Goal: Check status: Check status

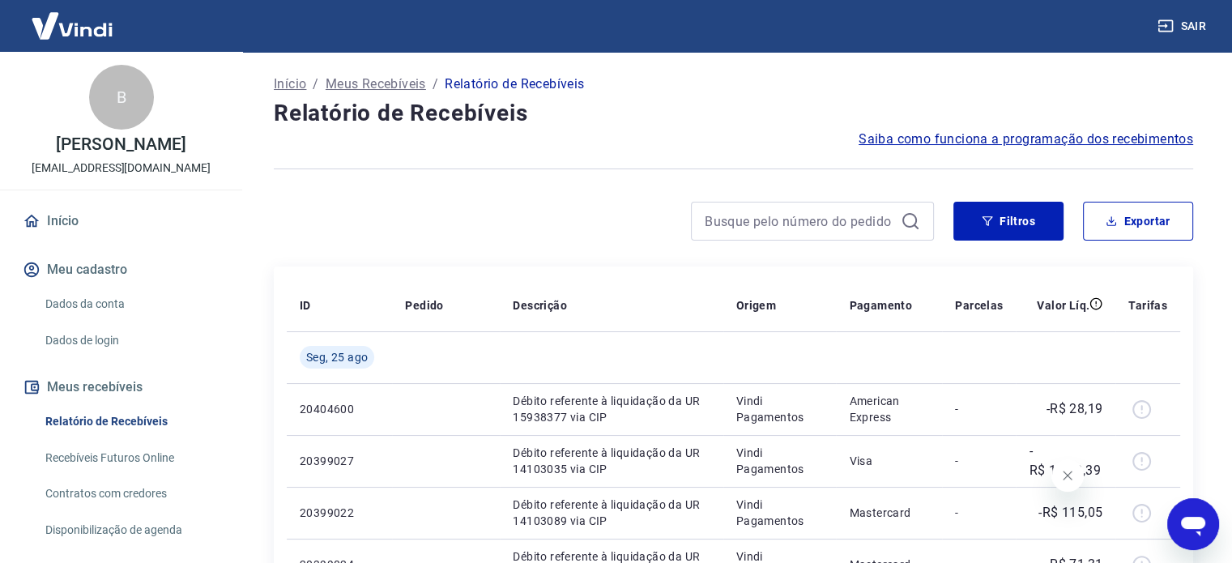
click at [1065, 476] on icon "Fechar mensagem da empresa" at bounding box center [1067, 475] width 13 height 13
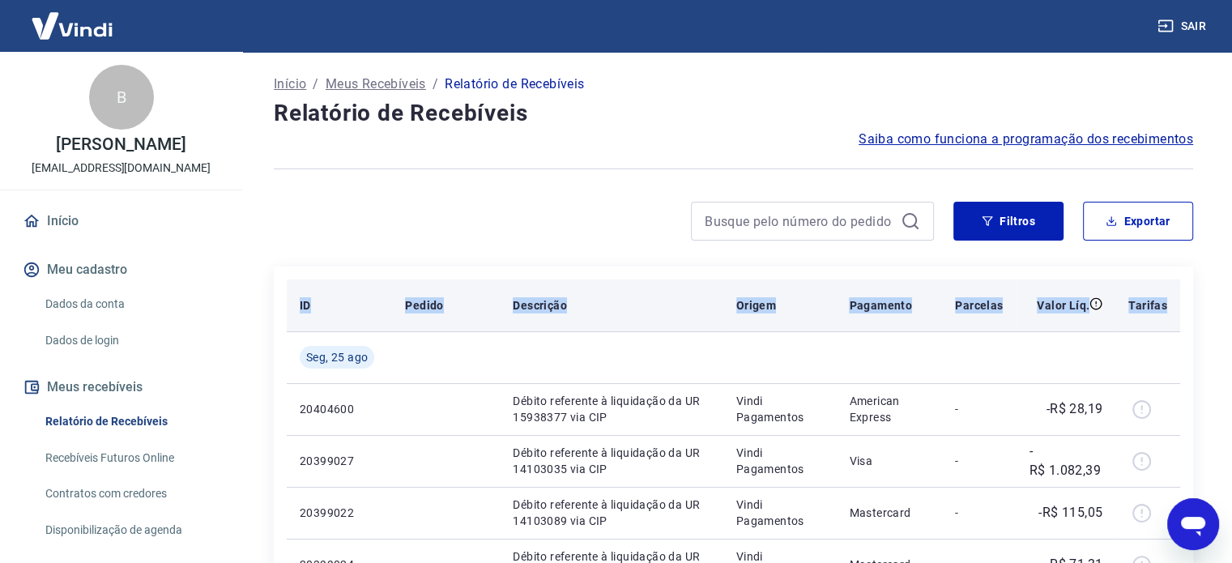
drag, startPoint x: 287, startPoint y: 301, endPoint x: 1172, endPoint y: 297, distance: 885.6
click at [1172, 297] on tr "ID Pedido Descrição Origem Pagamento Parcelas Valor Líq. Tarifas" at bounding box center [734, 306] width 894 height 52
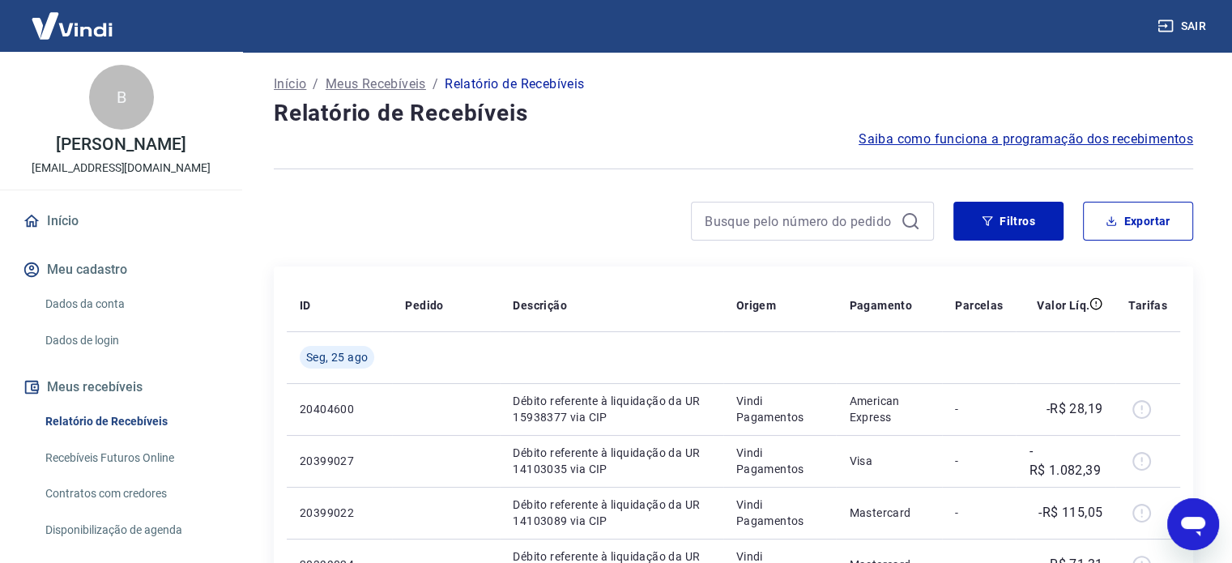
click at [1210, 532] on div "Abrir janela de mensagens" at bounding box center [1193, 524] width 49 height 49
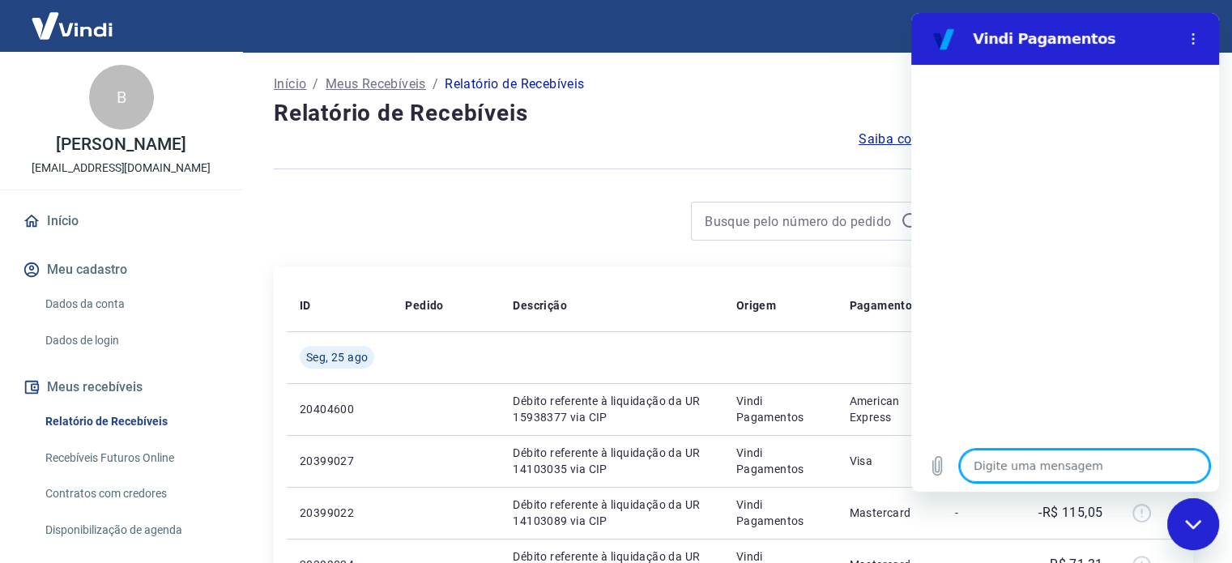
click at [801, 100] on h4 "Relatório de Recebíveis" at bounding box center [734, 113] width 920 height 32
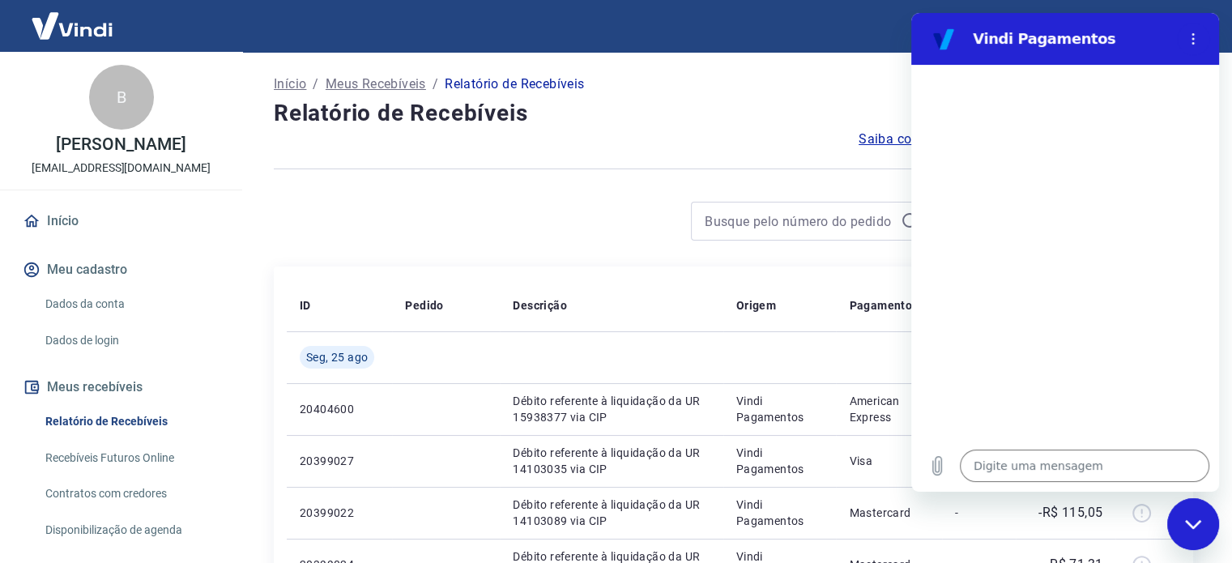
click at [1191, 531] on div "Fechar janela de mensagens" at bounding box center [1193, 524] width 49 height 49
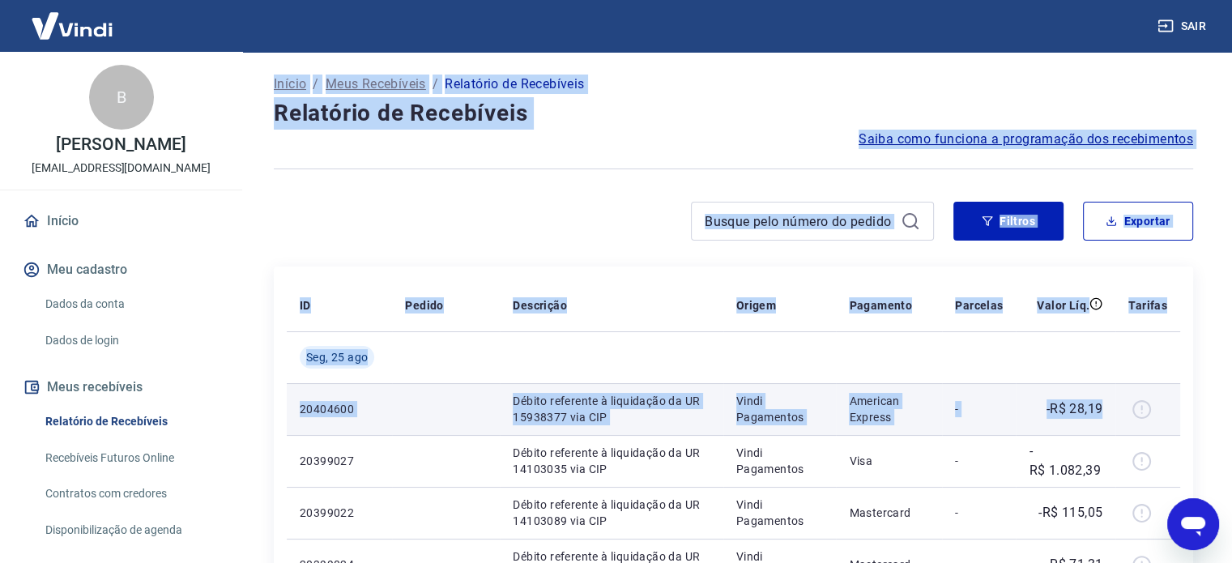
drag, startPoint x: 268, startPoint y: 67, endPoint x: 1104, endPoint y: 410, distance: 903.7
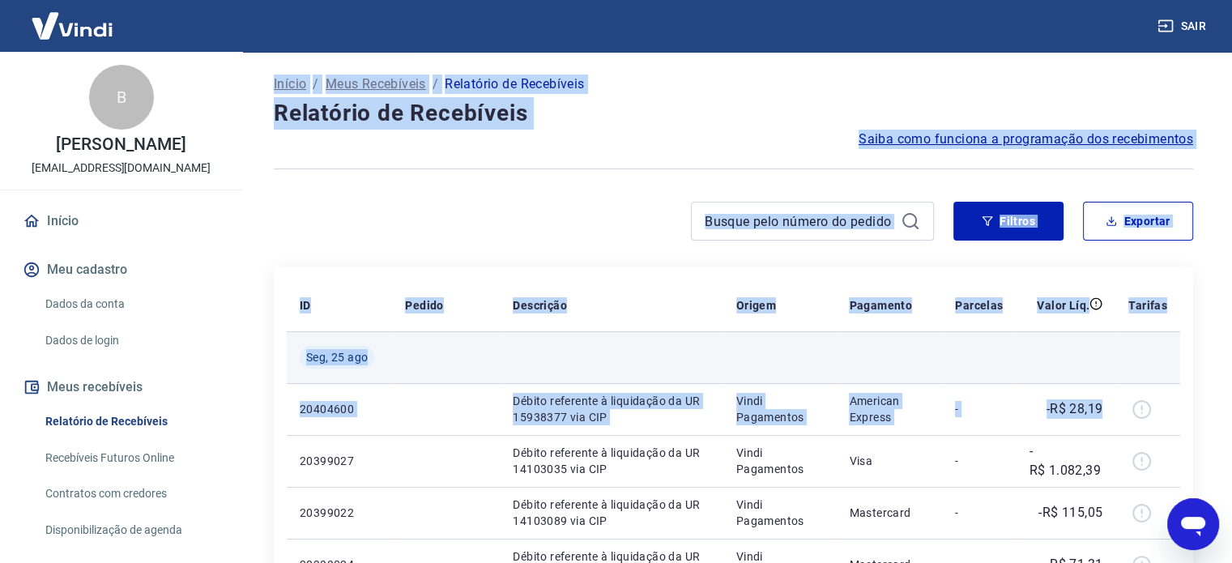
click at [959, 346] on td at bounding box center [979, 357] width 74 height 52
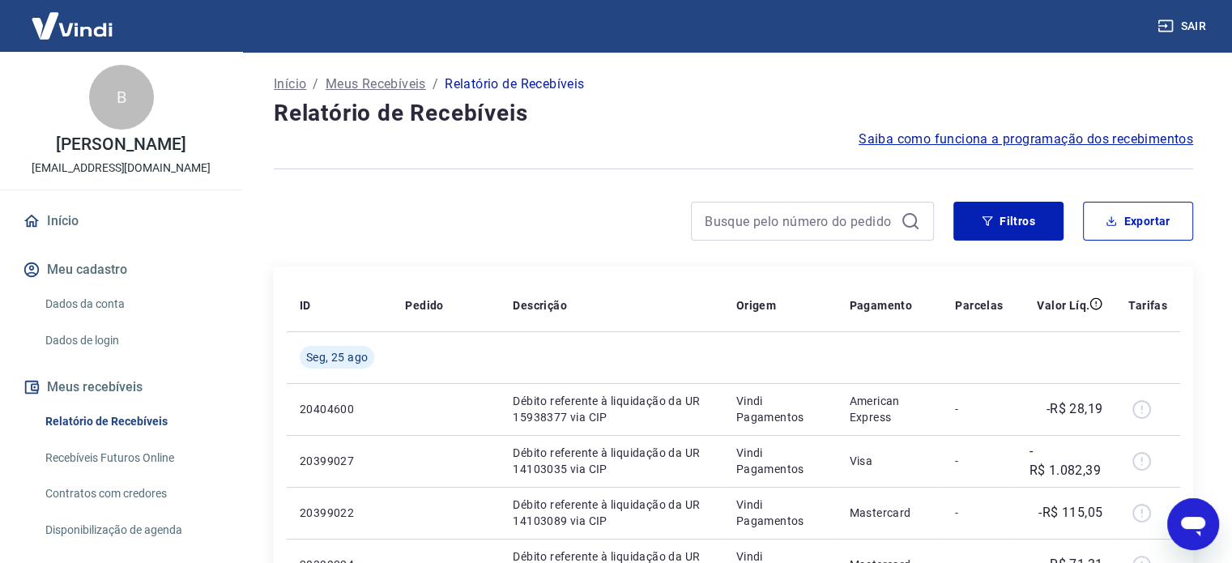
type textarea "x"
click at [81, 33] on img at bounding box center [71, 25] width 105 height 49
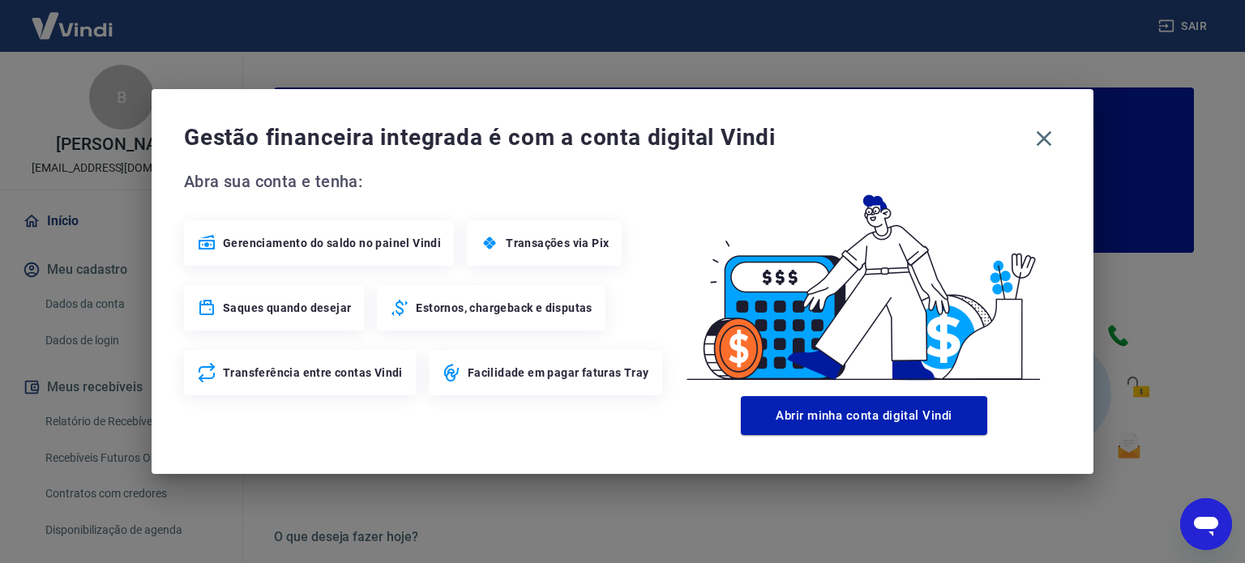
drag, startPoint x: 1040, startPoint y: 133, endPoint x: 1011, endPoint y: 117, distance: 33.4
click at [1040, 133] on icon "button" at bounding box center [1044, 139] width 26 height 26
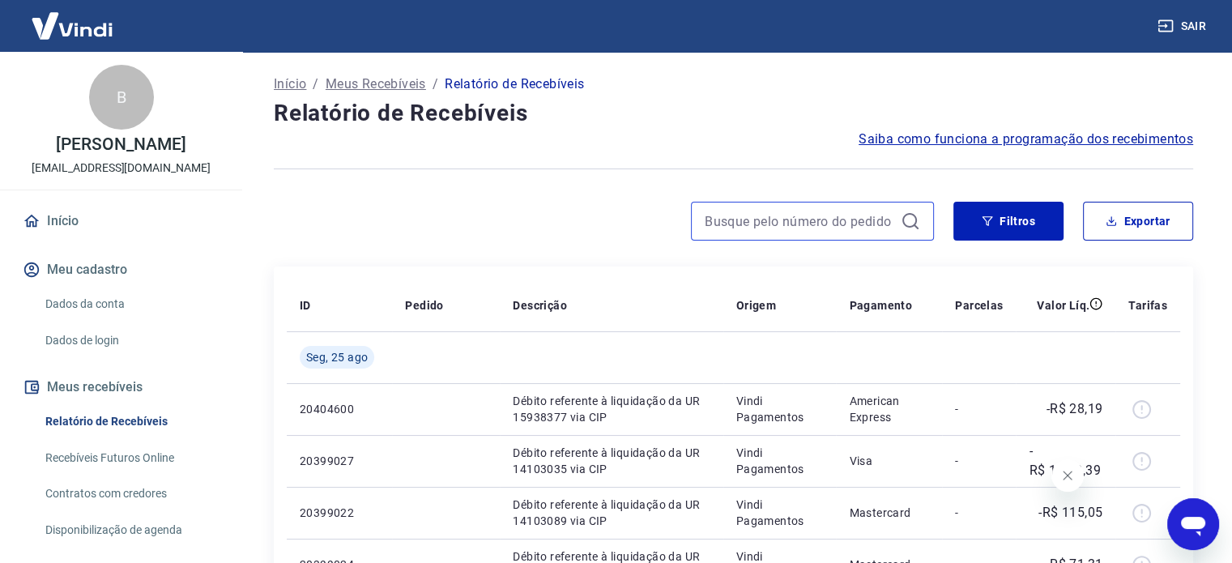
click at [796, 211] on input at bounding box center [800, 221] width 190 height 24
paste input "38772"
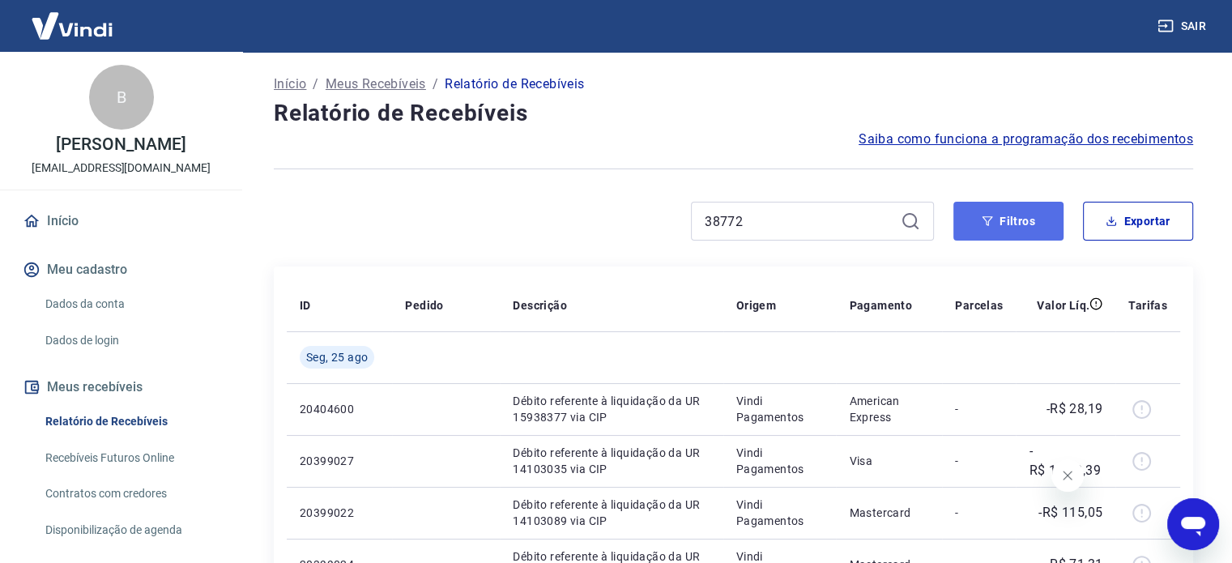
click at [1040, 220] on button "Filtros" at bounding box center [1009, 221] width 110 height 39
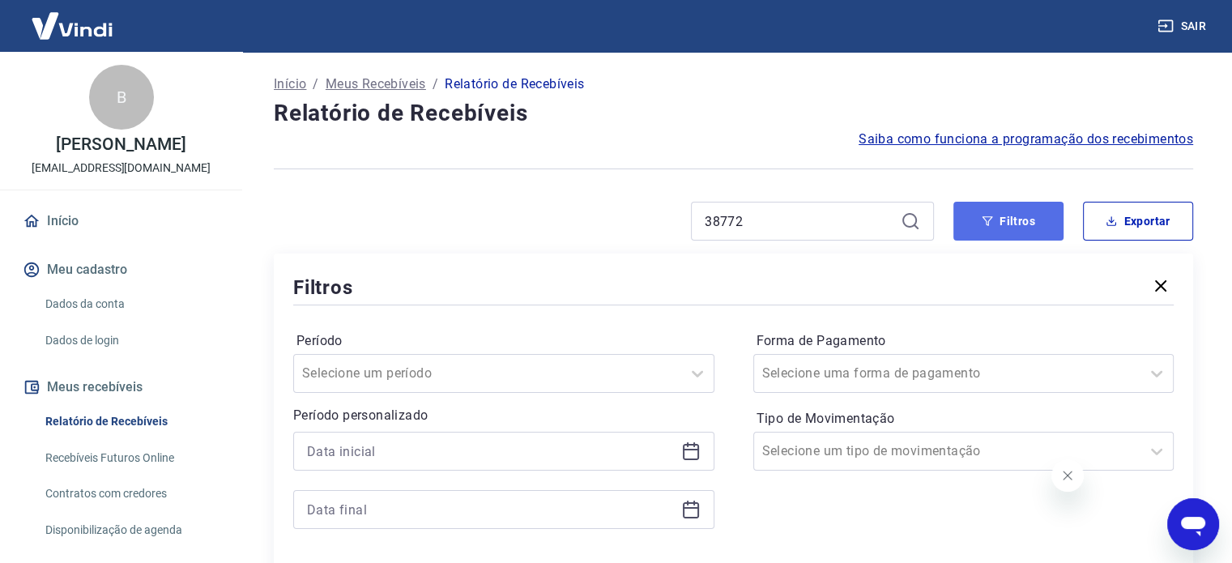
click at [1017, 211] on button "Filtros" at bounding box center [1009, 221] width 110 height 39
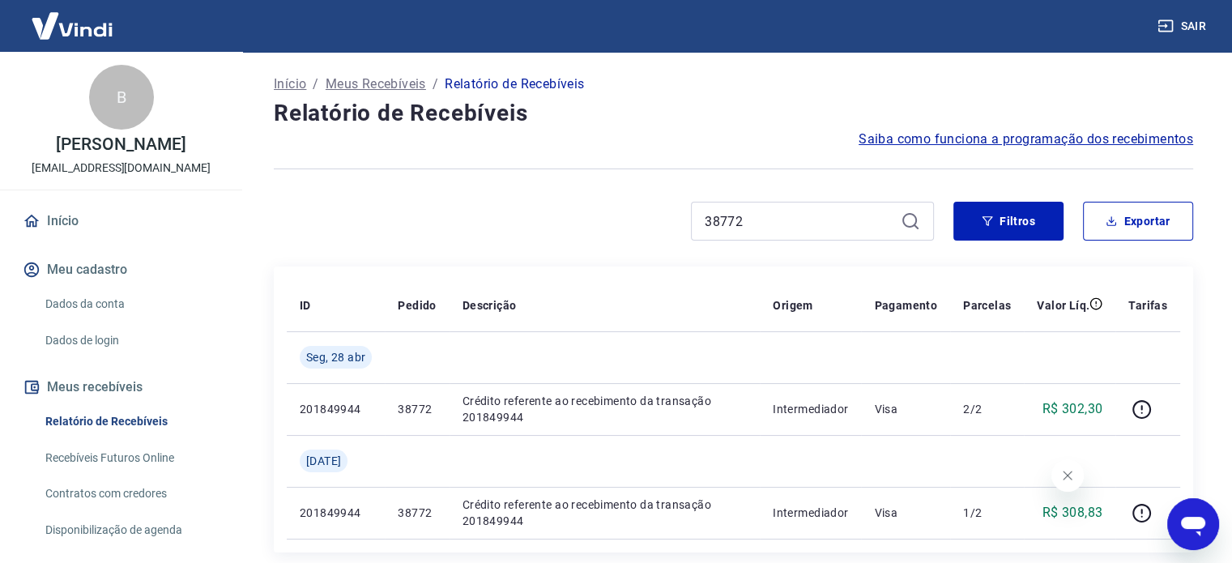
click at [907, 213] on icon at bounding box center [910, 220] width 15 height 15
click at [907, 223] on icon at bounding box center [910, 220] width 19 height 19
click at [755, 216] on input "38772" at bounding box center [800, 221] width 190 height 24
drag, startPoint x: 762, startPoint y: 225, endPoint x: 499, endPoint y: 213, distance: 262.8
click at [501, 215] on div "38772" at bounding box center [604, 221] width 660 height 39
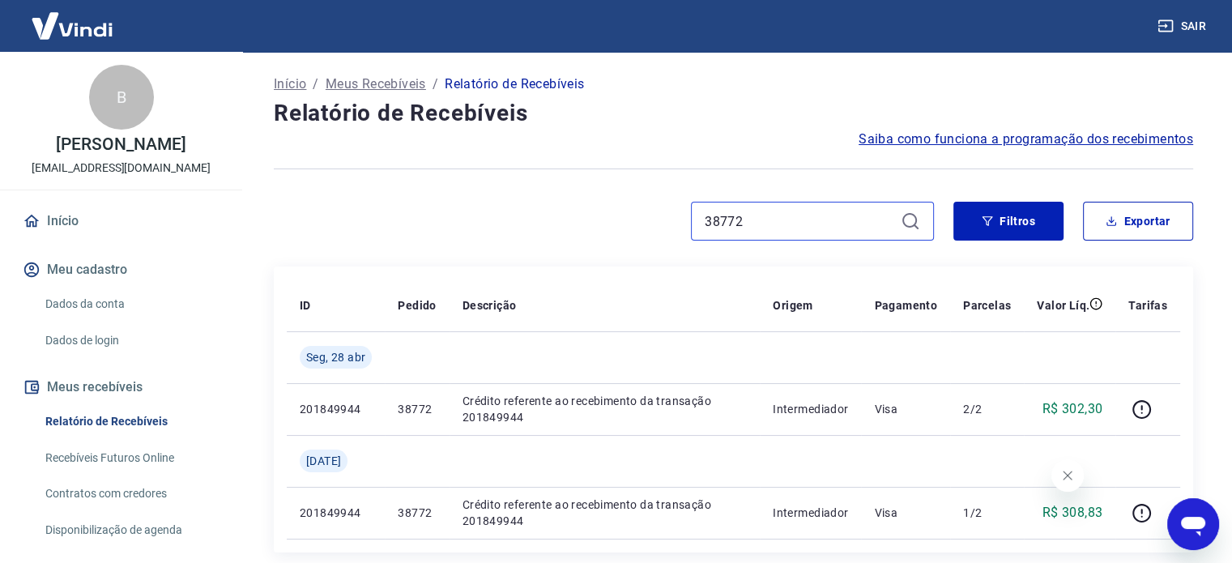
paste input "101783"
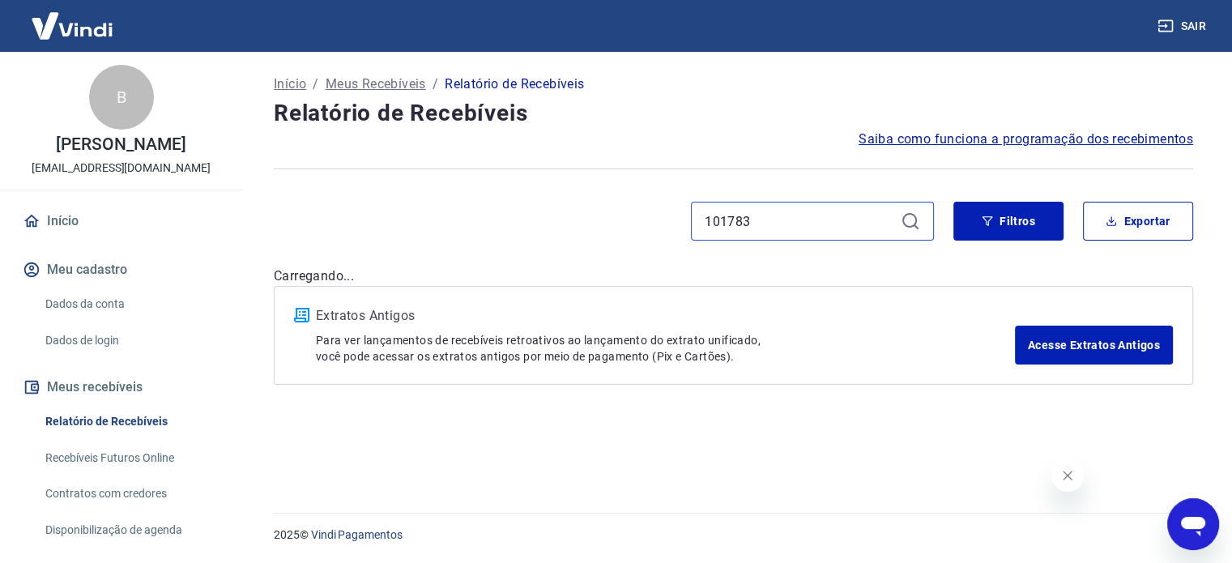
type input "101783"
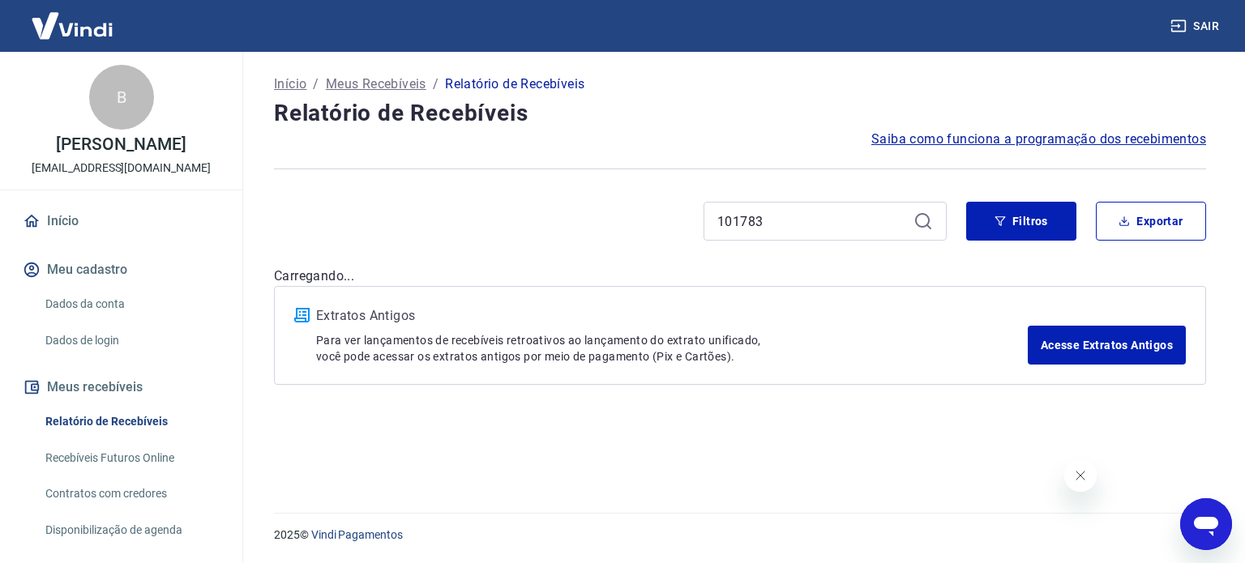
click at [907, 223] on div "101783" at bounding box center [824, 221] width 243 height 39
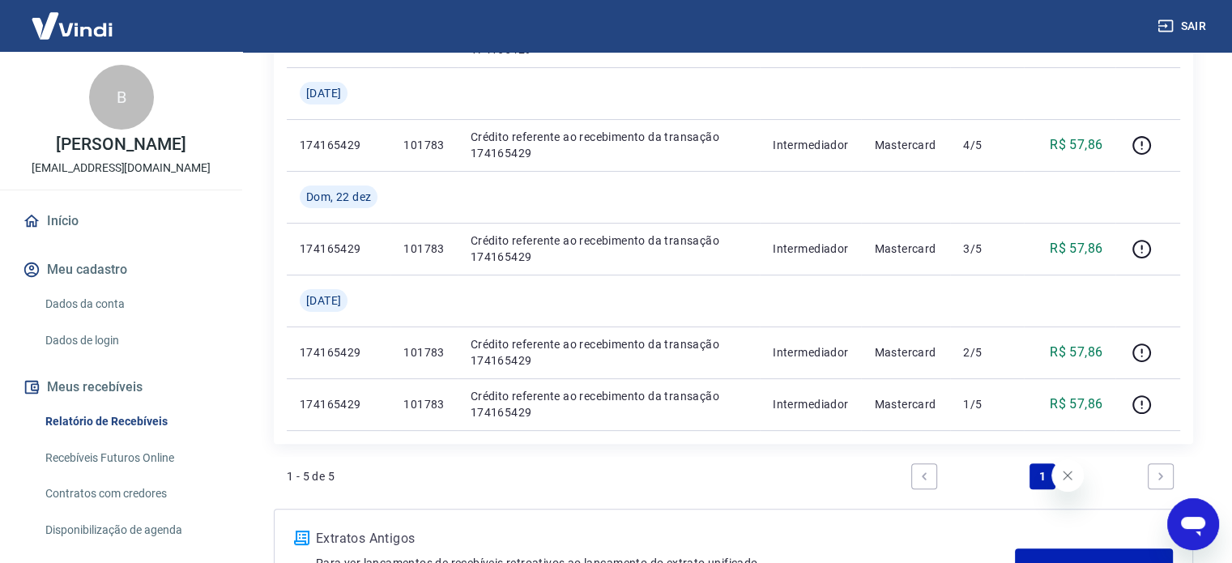
scroll to position [324, 0]
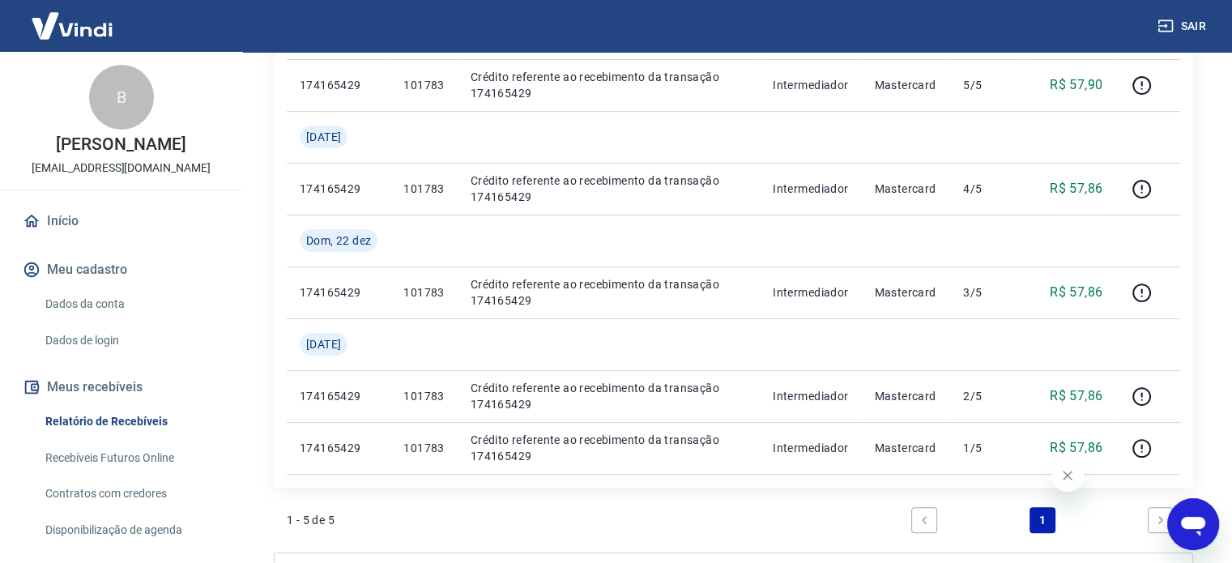
click at [1063, 476] on icon "Fechar mensagem da empresa" at bounding box center [1067, 475] width 13 height 13
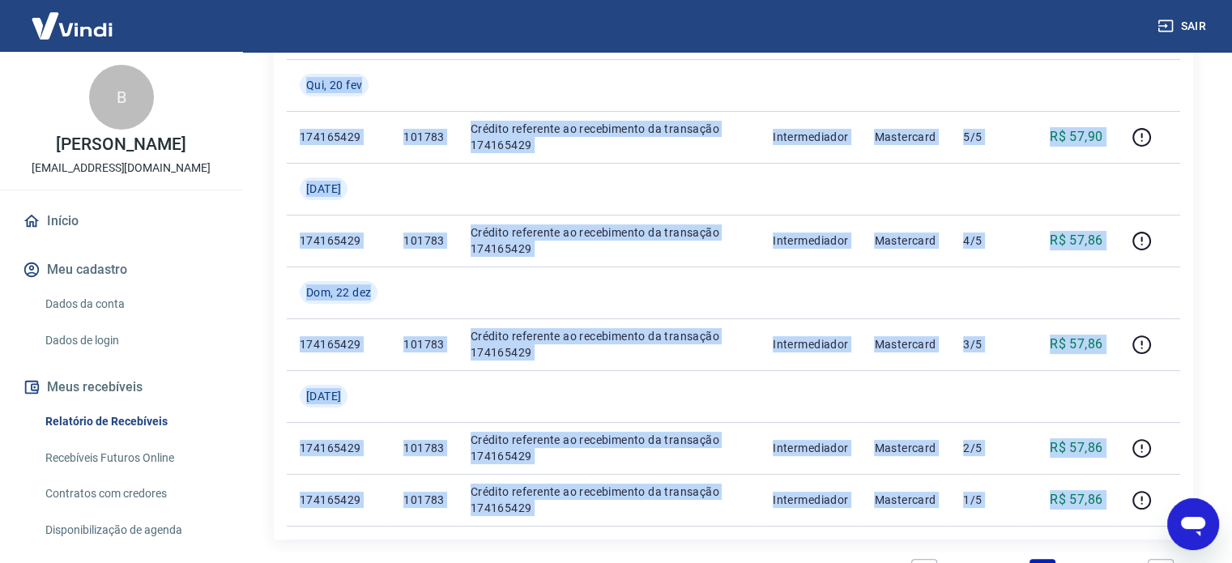
scroll to position [500, 0]
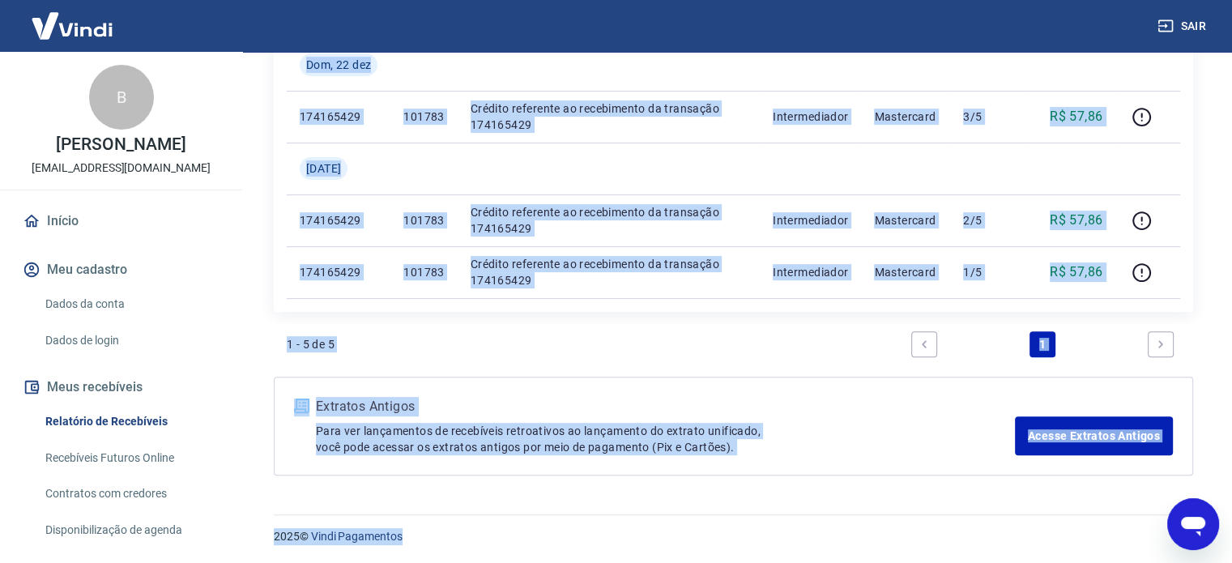
drag, startPoint x: 261, startPoint y: 61, endPoint x: 686, endPoint y: 548, distance: 646.6
click at [559, 529] on p "2025 © Vindi Pagamentos" at bounding box center [734, 536] width 920 height 17
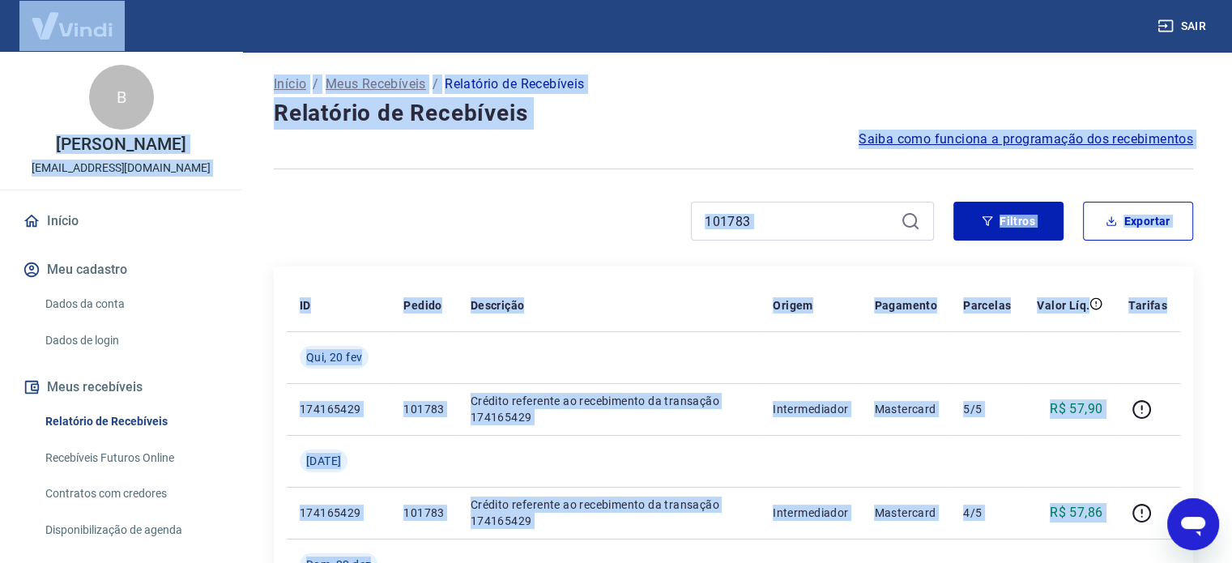
drag, startPoint x: 506, startPoint y: 532, endPoint x: 6, endPoint y: 19, distance: 716.8
click at [6, 19] on div "Sair B [PERSON_NAME] [EMAIL_ADDRESS][DOMAIN_NAME] Início Meu cadastro Dados da …" at bounding box center [616, 281] width 1232 height 563
click at [490, 158] on div at bounding box center [734, 169] width 920 height 40
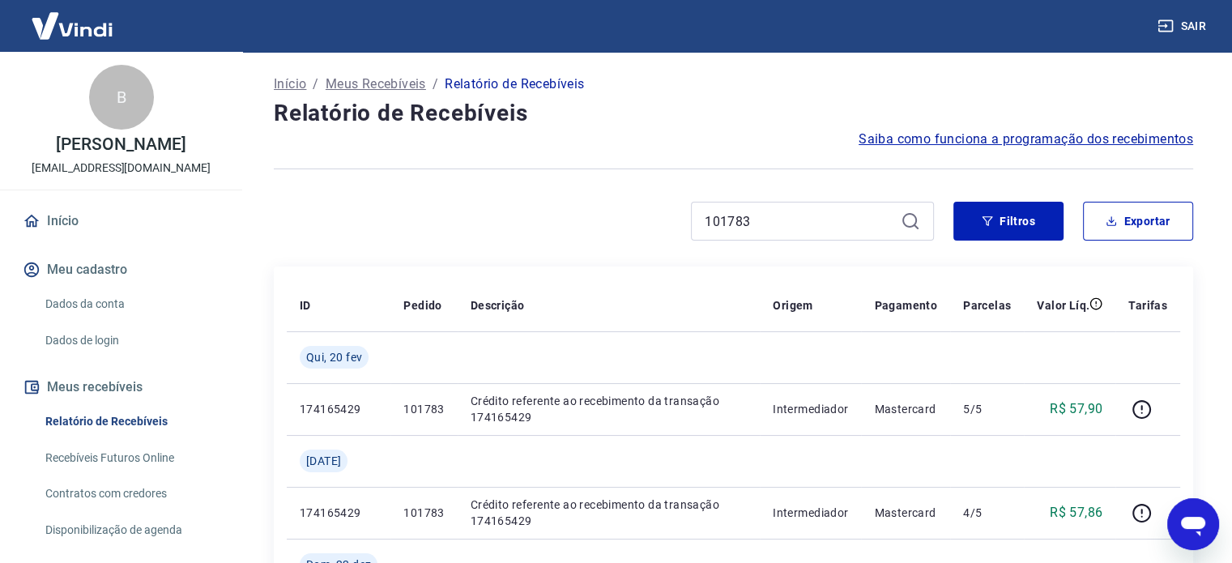
drag, startPoint x: 719, startPoint y: 188, endPoint x: 933, endPoint y: 110, distance: 227.6
click at [1023, 137] on div "Início / Meus Recebíveis / Relatório de Recebíveis Relatório de Recebíveis Saib…" at bounding box center [733, 523] width 959 height 943
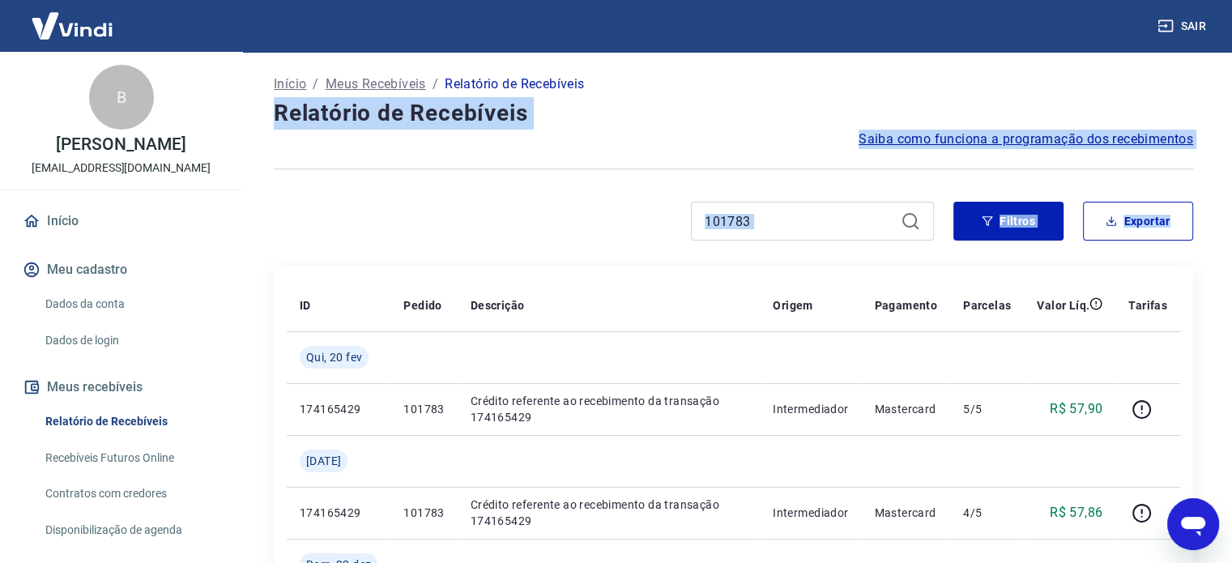
drag, startPoint x: 802, startPoint y: 93, endPoint x: 1189, endPoint y: 398, distance: 492.8
click at [1212, 438] on div "Início / Meus Recebíveis / Relatório de Recebíveis Relatório de Recebíveis Saib…" at bounding box center [733, 523] width 959 height 943
click at [1221, 252] on div "Início / Meus Recebíveis / Relatório de Recebíveis Relatório de Recebíveis Saib…" at bounding box center [733, 523] width 997 height 943
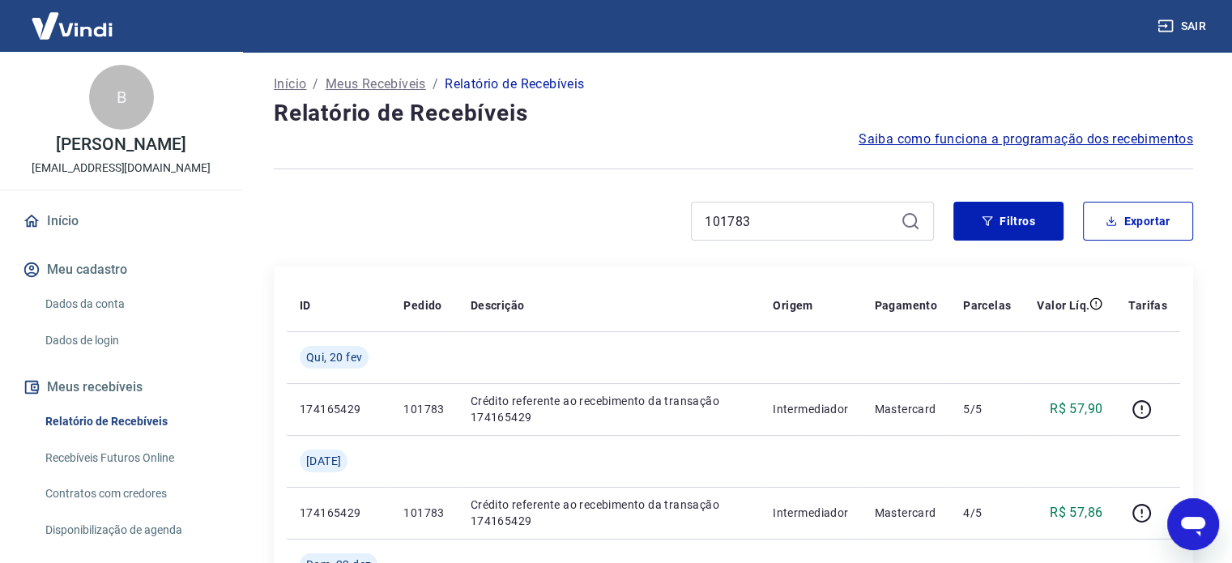
click at [1221, 252] on div "Início / Meus Recebíveis / Relatório de Recebíveis Relatório de Recebíveis Saib…" at bounding box center [733, 523] width 997 height 943
